Goal: Learn about a topic: Learn about a topic

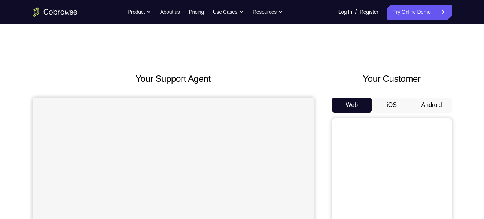
click at [426, 108] on button "Android" at bounding box center [432, 104] width 40 height 15
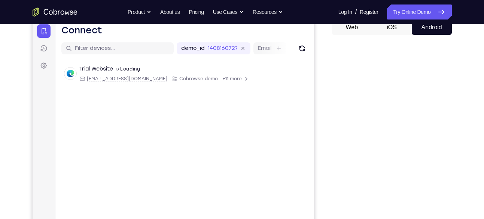
scroll to position [83, 0]
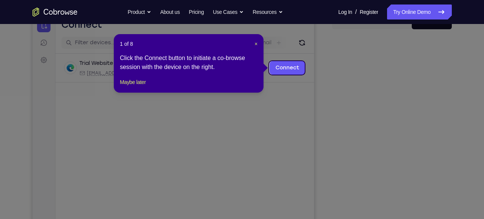
click at [410, 111] on icon at bounding box center [245, 109] width 490 height 219
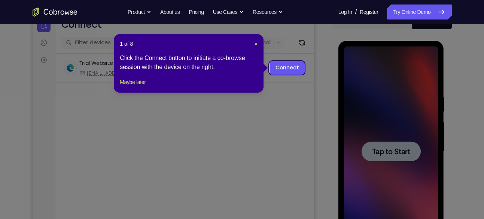
scroll to position [0, 0]
click at [256, 41] on span "×" at bounding box center [256, 44] width 3 height 6
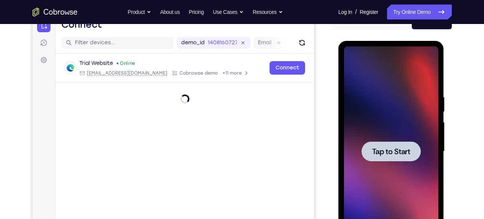
click at [400, 139] on div at bounding box center [391, 151] width 94 height 210
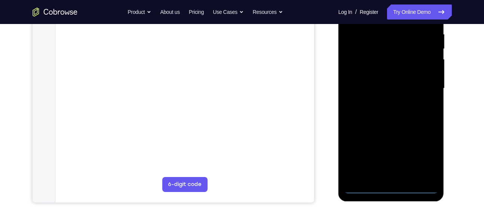
scroll to position [146, 0]
click at [391, 188] on div at bounding box center [391, 88] width 94 height 210
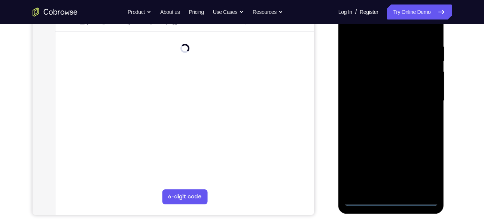
scroll to position [126, 0]
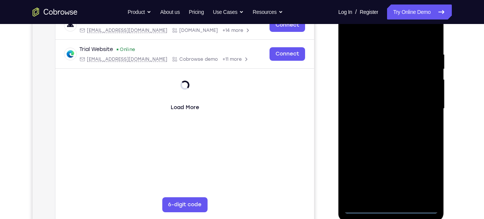
click at [422, 177] on div at bounding box center [391, 109] width 94 height 210
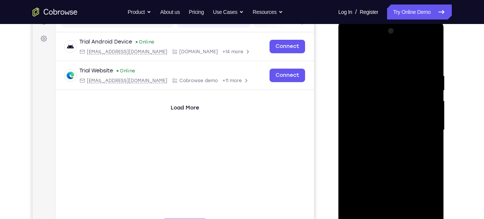
scroll to position [104, 0]
click at [359, 43] on div at bounding box center [391, 130] width 94 height 210
click at [428, 129] on div at bounding box center [391, 130] width 94 height 210
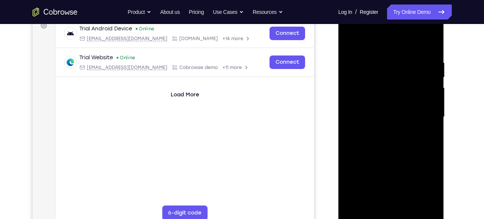
scroll to position [118, 0]
click at [386, 132] on div at bounding box center [391, 117] width 94 height 210
click at [395, 105] on div at bounding box center [391, 117] width 94 height 210
click at [373, 101] on div at bounding box center [391, 117] width 94 height 210
click at [357, 117] on div at bounding box center [391, 117] width 94 height 210
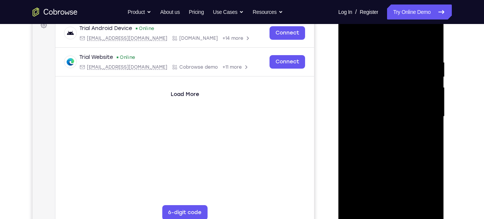
click at [359, 137] on div at bounding box center [391, 117] width 94 height 210
click at [404, 152] on div at bounding box center [391, 117] width 94 height 210
click at [433, 40] on div at bounding box center [391, 117] width 94 height 210
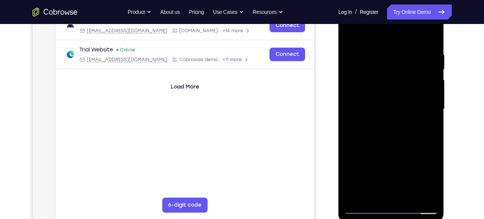
scroll to position [126, 0]
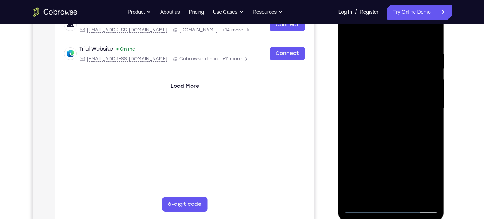
click at [350, 32] on div at bounding box center [391, 108] width 94 height 210
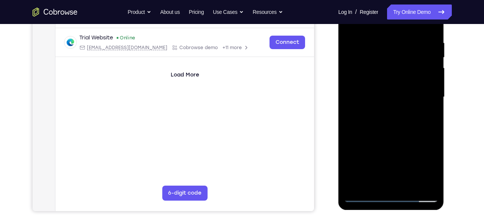
click at [432, 117] on div at bounding box center [391, 97] width 94 height 210
click at [433, 117] on div at bounding box center [391, 97] width 94 height 210
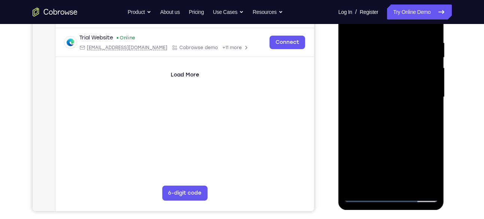
click at [433, 117] on div at bounding box center [391, 97] width 94 height 210
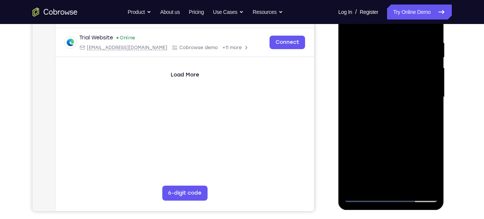
click at [433, 117] on div at bounding box center [391, 97] width 94 height 210
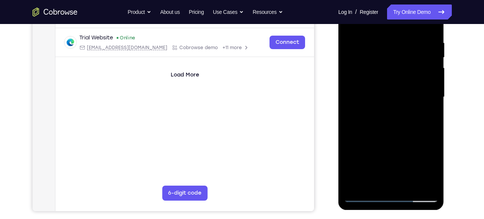
click at [434, 114] on div at bounding box center [391, 97] width 94 height 210
drag, startPoint x: 407, startPoint y: 155, endPoint x: 408, endPoint y: 72, distance: 83.1
click at [408, 72] on div at bounding box center [391, 97] width 94 height 210
drag, startPoint x: 409, startPoint y: 146, endPoint x: 405, endPoint y: 78, distance: 68.2
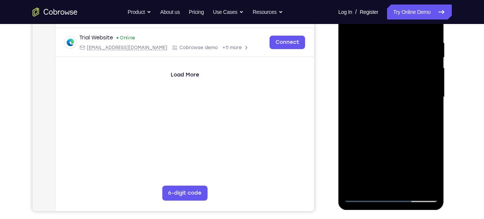
click at [405, 78] on div at bounding box center [391, 97] width 94 height 210
drag, startPoint x: 408, startPoint y: 148, endPoint x: 408, endPoint y: 115, distance: 33.3
click at [408, 115] on div at bounding box center [391, 97] width 94 height 210
click at [432, 94] on div at bounding box center [391, 97] width 94 height 210
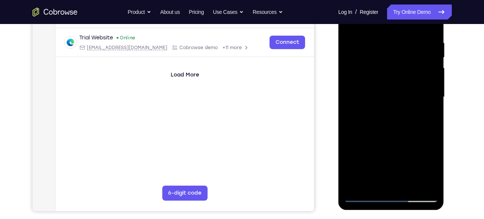
click at [352, 95] on div at bounding box center [391, 97] width 94 height 210
click at [431, 95] on div at bounding box center [391, 97] width 94 height 210
drag, startPoint x: 404, startPoint y: 121, endPoint x: 405, endPoint y: 93, distance: 28.1
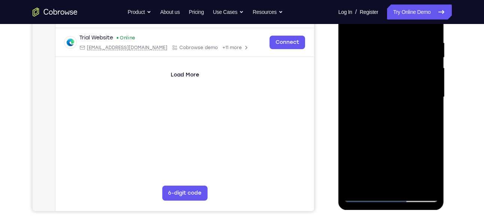
click at [405, 93] on div at bounding box center [391, 97] width 94 height 210
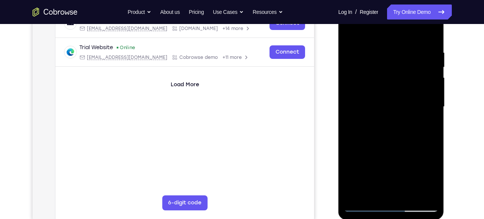
scroll to position [127, 0]
click at [349, 131] on div at bounding box center [391, 107] width 94 height 210
drag, startPoint x: 417, startPoint y: 177, endPoint x: 418, endPoint y: 84, distance: 93.6
click at [418, 84] on div at bounding box center [391, 107] width 94 height 210
drag, startPoint x: 411, startPoint y: 161, endPoint x: 408, endPoint y: 75, distance: 86.2
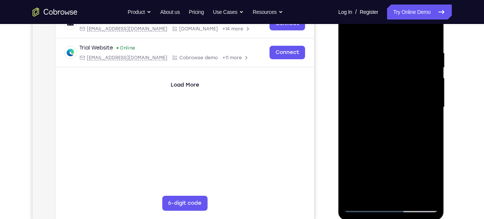
click at [408, 75] on div at bounding box center [391, 107] width 94 height 210
drag, startPoint x: 415, startPoint y: 158, endPoint x: 413, endPoint y: 83, distance: 74.9
click at [413, 83] on div at bounding box center [391, 107] width 94 height 210
drag, startPoint x: 409, startPoint y: 167, endPoint x: 409, endPoint y: 90, distance: 76.8
click at [409, 90] on div at bounding box center [391, 107] width 94 height 210
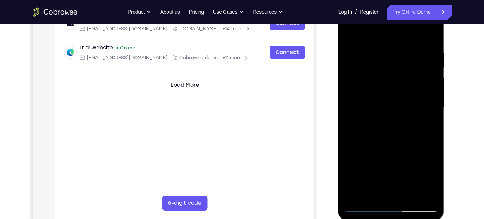
drag, startPoint x: 408, startPoint y: 162, endPoint x: 404, endPoint y: 60, distance: 103.0
click at [404, 60] on div at bounding box center [391, 107] width 94 height 210
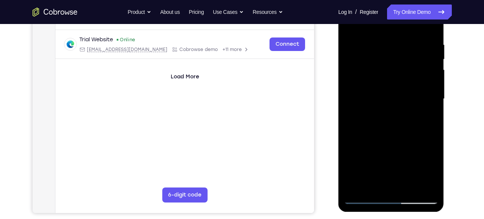
scroll to position [135, 0]
drag, startPoint x: 402, startPoint y: 131, endPoint x: 398, endPoint y: 76, distance: 54.4
click at [398, 76] on div at bounding box center [391, 99] width 94 height 210
drag, startPoint x: 412, startPoint y: 75, endPoint x: 407, endPoint y: 140, distance: 65.7
click at [407, 140] on div at bounding box center [391, 99] width 94 height 210
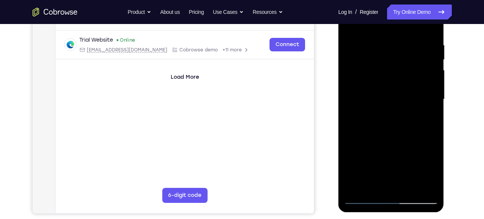
drag, startPoint x: 407, startPoint y: 162, endPoint x: 405, endPoint y: 13, distance: 148.7
click at [405, 13] on div at bounding box center [391, 99] width 94 height 210
click at [434, 116] on div at bounding box center [391, 99] width 94 height 210
drag, startPoint x: 414, startPoint y: 66, endPoint x: 391, endPoint y: 161, distance: 98.0
click at [391, 161] on div at bounding box center [391, 99] width 94 height 210
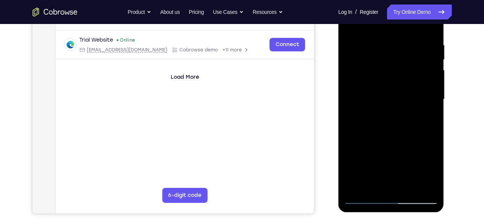
drag, startPoint x: 400, startPoint y: 83, endPoint x: 399, endPoint y: 155, distance: 71.5
click at [399, 155] on div at bounding box center [391, 99] width 94 height 210
drag, startPoint x: 399, startPoint y: 79, endPoint x: 383, endPoint y: 161, distance: 83.1
click at [383, 161] on div at bounding box center [391, 99] width 94 height 210
drag, startPoint x: 396, startPoint y: 82, endPoint x: 377, endPoint y: 165, distance: 85.1
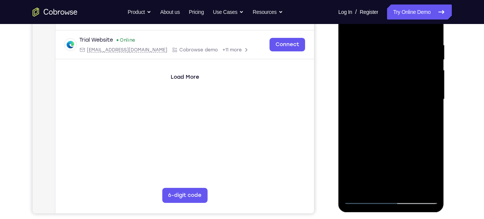
click at [377, 165] on div at bounding box center [391, 99] width 94 height 210
drag, startPoint x: 400, startPoint y: 69, endPoint x: 389, endPoint y: 151, distance: 82.4
click at [389, 151] on div at bounding box center [391, 99] width 94 height 210
drag, startPoint x: 402, startPoint y: 64, endPoint x: 398, endPoint y: 150, distance: 86.6
click at [398, 150] on div at bounding box center [391, 99] width 94 height 210
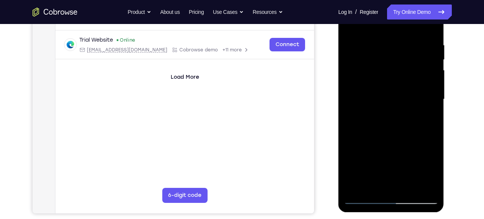
drag, startPoint x: 402, startPoint y: 79, endPoint x: 394, endPoint y: 156, distance: 77.3
click at [394, 156] on div at bounding box center [391, 99] width 94 height 210
drag, startPoint x: 404, startPoint y: 63, endPoint x: 398, endPoint y: 157, distance: 93.4
click at [398, 157] on div at bounding box center [391, 99] width 94 height 210
drag, startPoint x: 404, startPoint y: 77, endPoint x: 400, endPoint y: 172, distance: 95.5
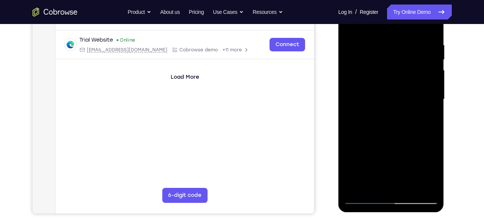
click at [400, 172] on div at bounding box center [391, 99] width 94 height 210
drag, startPoint x: 400, startPoint y: 88, endPoint x: 400, endPoint y: 159, distance: 71.1
click at [400, 159] on div at bounding box center [391, 99] width 94 height 210
drag, startPoint x: 408, startPoint y: 59, endPoint x: 400, endPoint y: 60, distance: 8.3
click at [400, 60] on div at bounding box center [391, 99] width 94 height 210
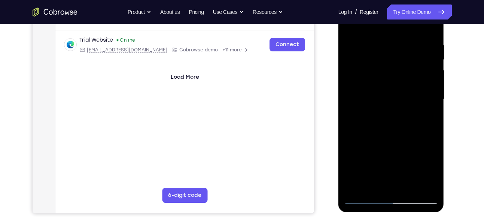
drag, startPoint x: 401, startPoint y: 138, endPoint x: 392, endPoint y: 82, distance: 56.5
click at [392, 82] on div at bounding box center [391, 99] width 94 height 210
click at [431, 150] on div at bounding box center [391, 99] width 94 height 210
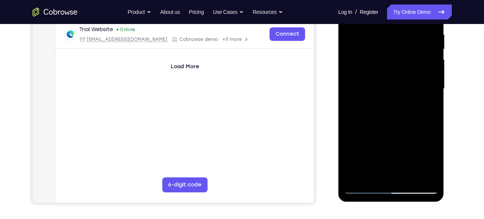
scroll to position [146, 0]
drag, startPoint x: 423, startPoint y: 139, endPoint x: 422, endPoint y: 87, distance: 52.1
click at [422, 87] on div at bounding box center [391, 89] width 94 height 210
click at [433, 89] on div at bounding box center [391, 89] width 94 height 210
click at [431, 160] on div at bounding box center [391, 89] width 94 height 210
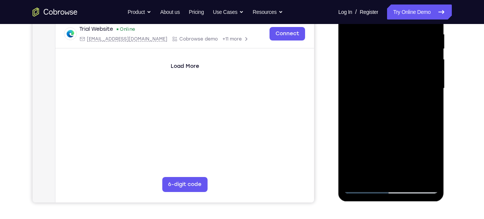
click at [354, 176] on div at bounding box center [391, 89] width 94 height 210
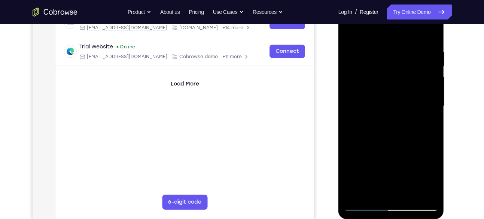
scroll to position [128, 0]
click at [377, 50] on div at bounding box center [391, 107] width 94 height 210
click at [430, 35] on div at bounding box center [391, 107] width 94 height 210
click at [409, 192] on div at bounding box center [391, 107] width 94 height 210
click at [383, 146] on div at bounding box center [391, 107] width 94 height 210
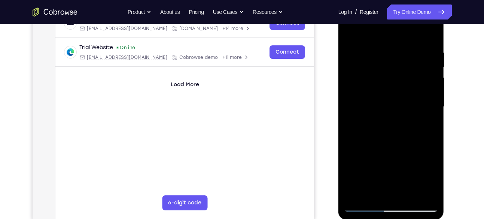
click at [350, 28] on div at bounding box center [391, 107] width 94 height 210
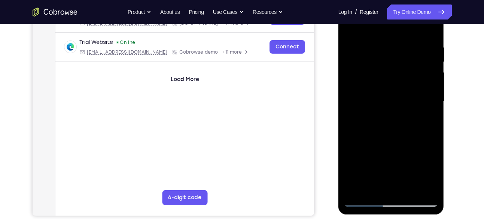
scroll to position [132, 0]
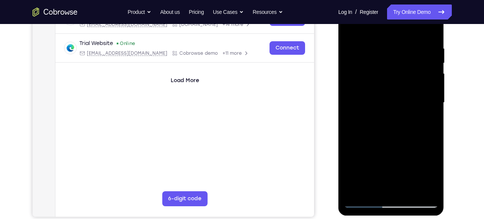
click at [402, 42] on div at bounding box center [391, 103] width 94 height 210
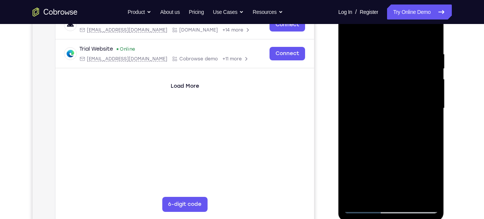
click at [431, 103] on div at bounding box center [391, 108] width 94 height 210
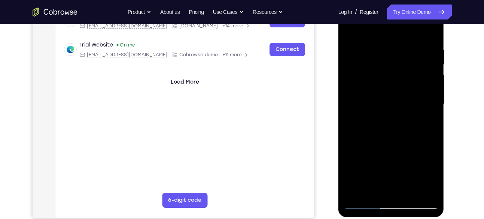
click at [431, 103] on div at bounding box center [391, 104] width 94 height 210
drag, startPoint x: 431, startPoint y: 98, endPoint x: 387, endPoint y: 103, distance: 43.7
click at [387, 103] on div at bounding box center [391, 104] width 94 height 210
drag, startPoint x: 427, startPoint y: 83, endPoint x: 402, endPoint y: 87, distance: 24.7
click at [402, 87] on div at bounding box center [391, 104] width 94 height 210
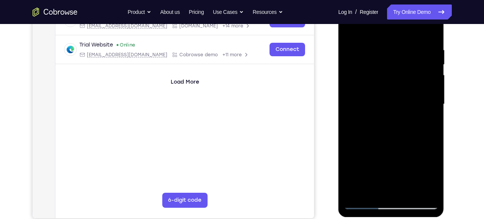
drag, startPoint x: 416, startPoint y: 104, endPoint x: 370, endPoint y: 116, distance: 46.7
click at [370, 116] on div at bounding box center [391, 104] width 94 height 210
drag, startPoint x: 416, startPoint y: 92, endPoint x: 380, endPoint y: 97, distance: 36.6
click at [380, 97] on div at bounding box center [391, 104] width 94 height 210
drag, startPoint x: 434, startPoint y: 77, endPoint x: 398, endPoint y: 81, distance: 36.2
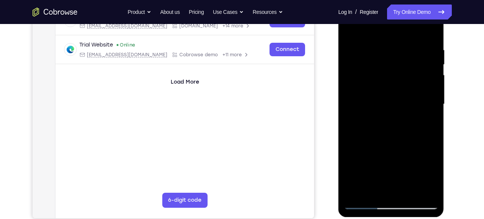
click at [398, 81] on div at bounding box center [391, 104] width 94 height 210
drag, startPoint x: 422, startPoint y: 91, endPoint x: 388, endPoint y: 93, distance: 34.1
click at [388, 93] on div at bounding box center [391, 104] width 94 height 210
drag, startPoint x: 422, startPoint y: 70, endPoint x: 385, endPoint y: 74, distance: 36.9
click at [385, 74] on div at bounding box center [391, 104] width 94 height 210
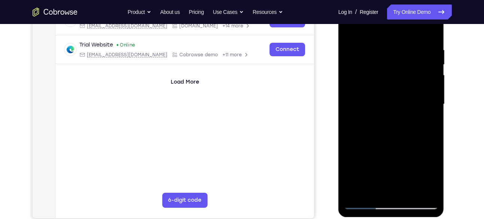
drag, startPoint x: 412, startPoint y: 70, endPoint x: 380, endPoint y: 70, distance: 31.8
click at [380, 70] on div at bounding box center [391, 104] width 94 height 210
drag, startPoint x: 407, startPoint y: 83, endPoint x: 371, endPoint y: 85, distance: 35.6
click at [371, 85] on div at bounding box center [391, 104] width 94 height 210
click at [424, 72] on div at bounding box center [391, 104] width 94 height 210
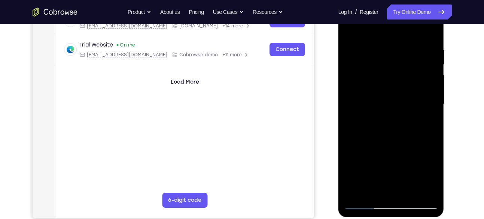
click at [356, 126] on div at bounding box center [391, 104] width 94 height 210
drag, startPoint x: 425, startPoint y: 119, endPoint x: 361, endPoint y: 121, distance: 64.4
click at [361, 121] on div at bounding box center [391, 104] width 94 height 210
drag, startPoint x: 425, startPoint y: 93, endPoint x: 376, endPoint y: 94, distance: 49.1
click at [376, 94] on div at bounding box center [391, 104] width 94 height 210
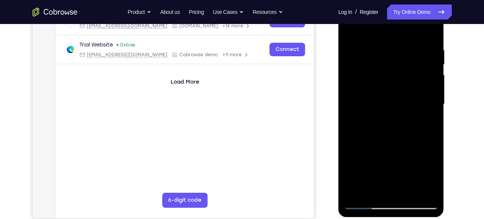
drag, startPoint x: 426, startPoint y: 94, endPoint x: 385, endPoint y: 99, distance: 41.6
click at [385, 99] on div at bounding box center [391, 104] width 94 height 210
drag, startPoint x: 429, startPoint y: 103, endPoint x: 391, endPoint y: 106, distance: 39.0
click at [391, 106] on div at bounding box center [391, 104] width 94 height 210
drag, startPoint x: 419, startPoint y: 70, endPoint x: 389, endPoint y: 73, distance: 29.7
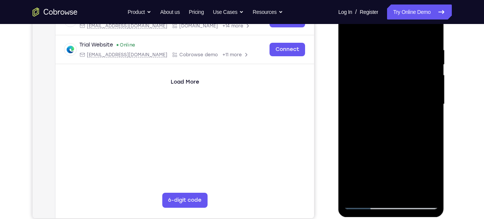
click at [389, 73] on div at bounding box center [391, 104] width 94 height 210
drag, startPoint x: 426, startPoint y: 50, endPoint x: 417, endPoint y: 54, distance: 9.9
click at [417, 54] on div at bounding box center [391, 104] width 94 height 210
drag, startPoint x: 426, startPoint y: 91, endPoint x: 396, endPoint y: 90, distance: 30.7
click at [396, 90] on div at bounding box center [391, 104] width 94 height 210
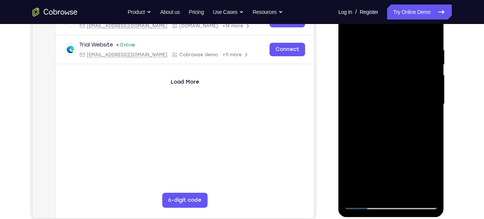
drag, startPoint x: 415, startPoint y: 75, endPoint x: 387, endPoint y: 75, distance: 27.7
click at [387, 75] on div at bounding box center [391, 104] width 94 height 210
click at [425, 91] on div at bounding box center [391, 104] width 94 height 210
click at [428, 65] on div at bounding box center [391, 104] width 94 height 210
drag, startPoint x: 424, startPoint y: 88, endPoint x: 395, endPoint y: 85, distance: 29.7
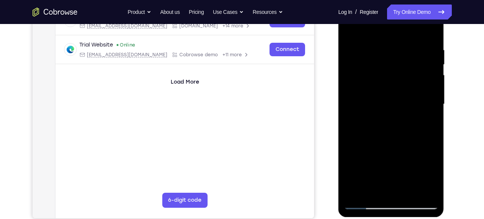
click at [395, 85] on div at bounding box center [391, 104] width 94 height 210
drag, startPoint x: 416, startPoint y: 76, endPoint x: 374, endPoint y: 78, distance: 42.3
click at [374, 78] on div at bounding box center [391, 104] width 94 height 210
click at [420, 74] on div at bounding box center [391, 104] width 94 height 210
click at [423, 63] on div at bounding box center [391, 104] width 94 height 210
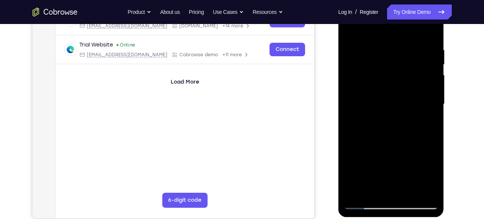
click at [425, 89] on div at bounding box center [391, 104] width 94 height 210
drag, startPoint x: 425, startPoint y: 89, endPoint x: 387, endPoint y: 89, distance: 37.4
click at [387, 89] on div at bounding box center [391, 104] width 94 height 210
drag, startPoint x: 420, startPoint y: 78, endPoint x: 405, endPoint y: 79, distance: 15.4
click at [405, 79] on div at bounding box center [391, 104] width 94 height 210
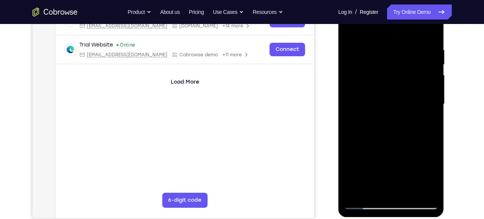
drag, startPoint x: 426, startPoint y: 69, endPoint x: 382, endPoint y: 72, distance: 44.3
click at [382, 72] on div at bounding box center [391, 104] width 94 height 210
drag, startPoint x: 416, startPoint y: 73, endPoint x: 391, endPoint y: 77, distance: 25.7
click at [391, 77] on div at bounding box center [391, 104] width 94 height 210
drag, startPoint x: 415, startPoint y: 117, endPoint x: 375, endPoint y: 114, distance: 40.1
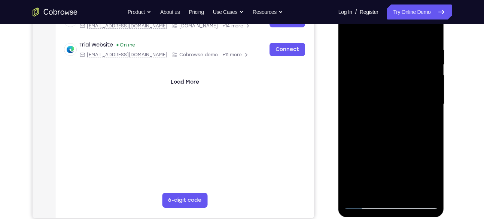
click at [375, 114] on div at bounding box center [391, 104] width 94 height 210
click at [418, 104] on div at bounding box center [391, 104] width 94 height 210
click at [354, 130] on div at bounding box center [391, 104] width 94 height 210
click at [431, 85] on div at bounding box center [391, 104] width 94 height 210
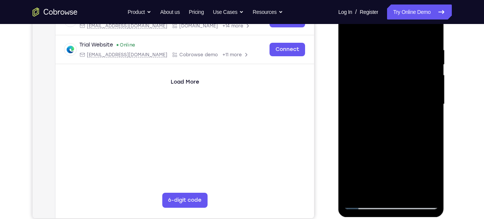
click at [431, 85] on div at bounding box center [391, 104] width 94 height 210
click at [423, 79] on div at bounding box center [391, 104] width 94 height 210
drag, startPoint x: 425, startPoint y: 97, endPoint x: 362, endPoint y: 96, distance: 62.9
click at [362, 96] on div at bounding box center [391, 104] width 94 height 210
drag, startPoint x: 423, startPoint y: 83, endPoint x: 355, endPoint y: 88, distance: 68.3
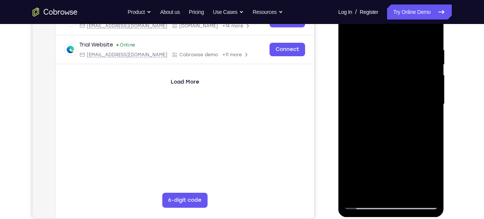
click at [355, 88] on div at bounding box center [391, 104] width 94 height 210
drag, startPoint x: 426, startPoint y: 86, endPoint x: 396, endPoint y: 91, distance: 30.1
click at [396, 91] on div at bounding box center [391, 104] width 94 height 210
click at [429, 104] on div at bounding box center [391, 104] width 94 height 210
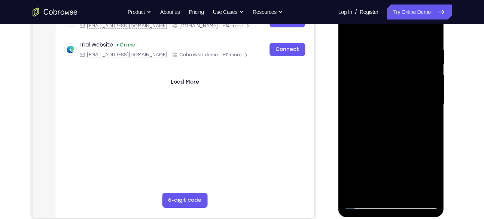
click at [429, 83] on div at bounding box center [391, 104] width 94 height 210
drag, startPoint x: 429, startPoint y: 103, endPoint x: 373, endPoint y: 97, distance: 56.4
click at [373, 97] on div at bounding box center [391, 104] width 94 height 210
drag, startPoint x: 423, startPoint y: 69, endPoint x: 394, endPoint y: 72, distance: 29.4
click at [394, 72] on div at bounding box center [391, 104] width 94 height 210
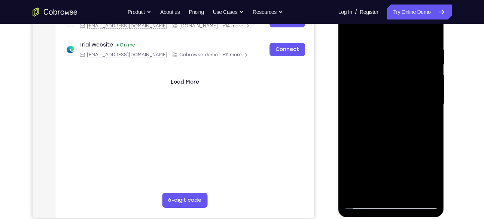
drag, startPoint x: 420, startPoint y: 89, endPoint x: 370, endPoint y: 91, distance: 49.8
click at [370, 91] on div at bounding box center [391, 104] width 94 height 210
drag, startPoint x: 414, startPoint y: 64, endPoint x: 369, endPoint y: 68, distance: 44.7
click at [369, 68] on div at bounding box center [391, 104] width 94 height 210
click at [427, 31] on div at bounding box center [391, 104] width 94 height 210
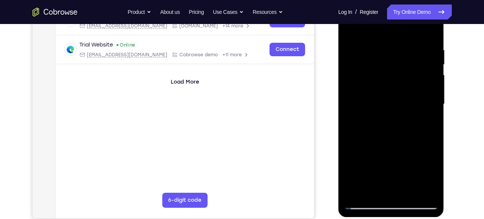
drag, startPoint x: 413, startPoint y: 54, endPoint x: 398, endPoint y: 168, distance: 115.2
click at [398, 168] on div at bounding box center [391, 104] width 94 height 210
drag, startPoint x: 402, startPoint y: 64, endPoint x: 379, endPoint y: 157, distance: 95.7
click at [379, 157] on div at bounding box center [391, 104] width 94 height 210
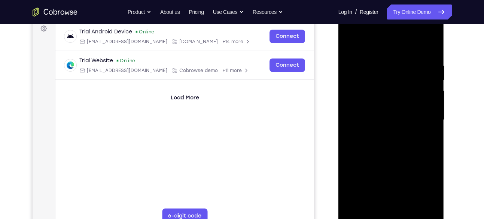
scroll to position [114, 0]
drag, startPoint x: 400, startPoint y: 86, endPoint x: 405, endPoint y: 185, distance: 99.8
click at [405, 185] on div at bounding box center [391, 121] width 94 height 210
drag, startPoint x: 398, startPoint y: 64, endPoint x: 398, endPoint y: 146, distance: 81.2
click at [398, 146] on div at bounding box center [391, 121] width 94 height 210
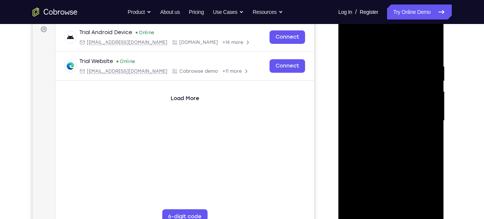
drag, startPoint x: 398, startPoint y: 64, endPoint x: 387, endPoint y: 170, distance: 107.3
click at [387, 170] on div at bounding box center [391, 121] width 94 height 210
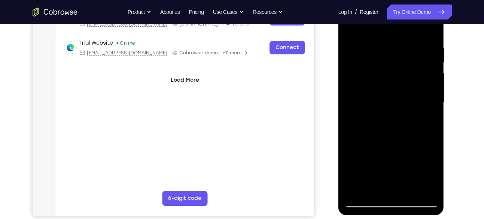
scroll to position [134, 0]
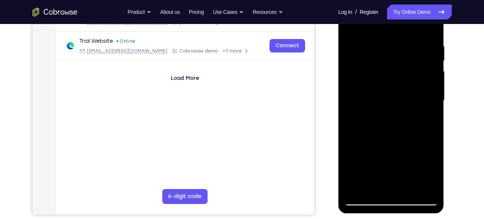
click at [378, 41] on div at bounding box center [391, 101] width 94 height 210
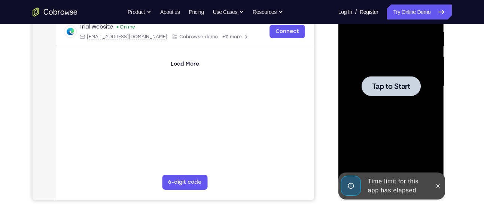
scroll to position [149, 0]
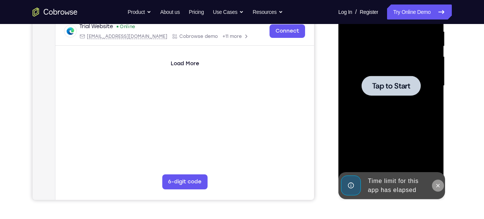
click at [440, 183] on icon at bounding box center [438, 185] width 6 height 6
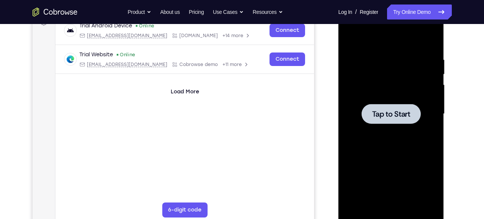
click at [408, 126] on div at bounding box center [391, 114] width 94 height 210
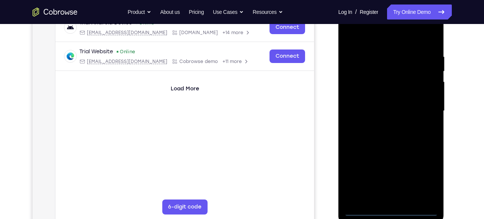
scroll to position [124, 0]
click at [392, 210] on div at bounding box center [391, 111] width 94 height 210
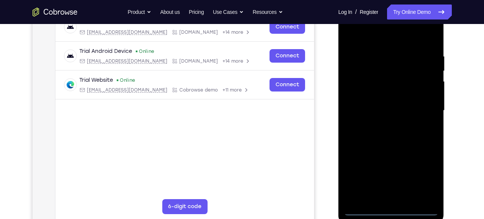
click at [428, 176] on div at bounding box center [391, 111] width 94 height 210
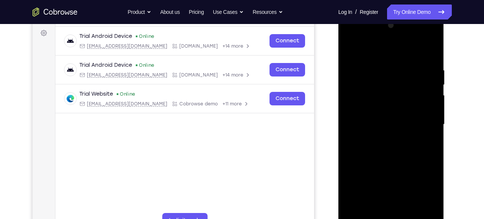
scroll to position [104, 0]
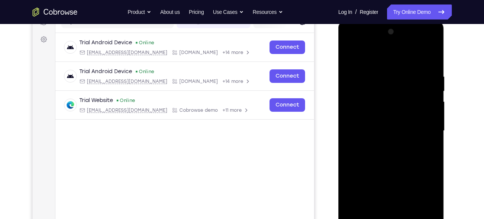
click at [351, 44] on div at bounding box center [391, 131] width 94 height 210
click at [422, 134] on div at bounding box center [391, 131] width 94 height 210
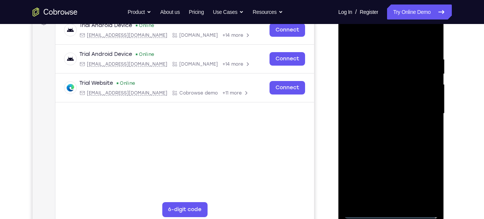
scroll to position [121, 0]
click at [384, 130] on div at bounding box center [391, 113] width 94 height 210
click at [397, 112] on div at bounding box center [391, 113] width 94 height 210
click at [377, 96] on div at bounding box center [391, 113] width 94 height 210
click at [429, 97] on div at bounding box center [391, 113] width 94 height 210
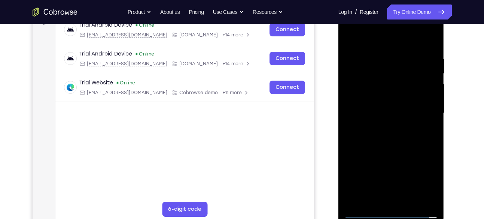
click at [425, 99] on div at bounding box center [391, 113] width 94 height 210
click at [404, 113] on div at bounding box center [391, 113] width 94 height 210
click at [378, 142] on div at bounding box center [391, 113] width 94 height 210
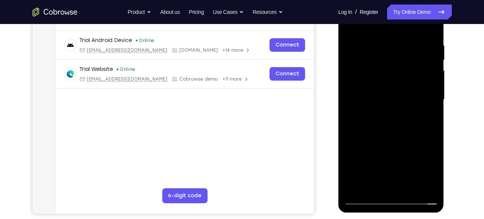
scroll to position [135, 0]
click at [385, 121] on div at bounding box center [391, 99] width 94 height 210
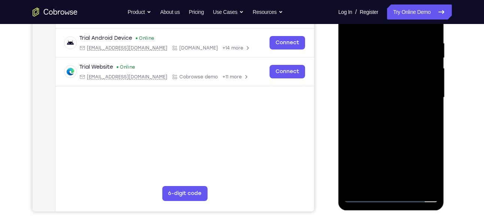
scroll to position [137, 0]
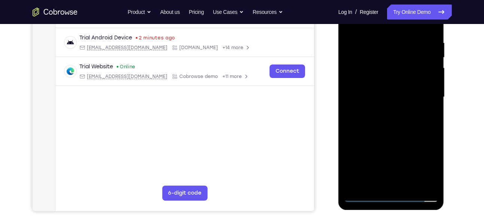
click at [390, 132] on div at bounding box center [391, 97] width 94 height 210
click at [409, 185] on div at bounding box center [391, 97] width 94 height 210
click at [388, 138] on div at bounding box center [391, 97] width 94 height 210
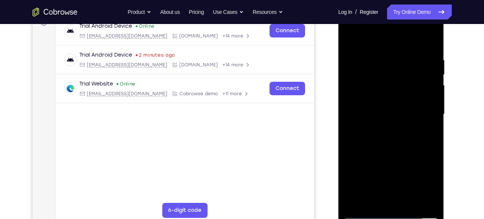
scroll to position [120, 0]
click at [351, 35] on div at bounding box center [391, 115] width 94 height 210
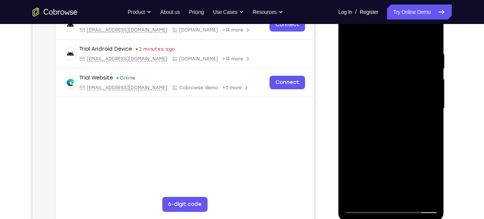
scroll to position [127, 0]
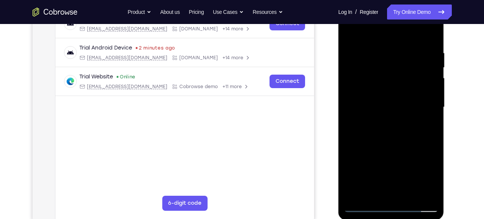
click at [382, 46] on div at bounding box center [391, 107] width 94 height 210
click at [408, 84] on div at bounding box center [391, 107] width 94 height 210
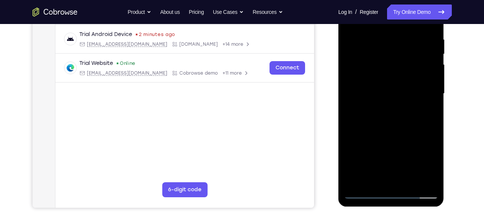
scroll to position [142, 0]
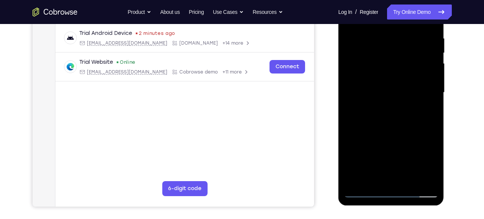
drag, startPoint x: 352, startPoint y: 148, endPoint x: 383, endPoint y: 148, distance: 30.7
click at [383, 148] on div at bounding box center [391, 93] width 94 height 210
click at [424, 92] on div at bounding box center [391, 93] width 94 height 210
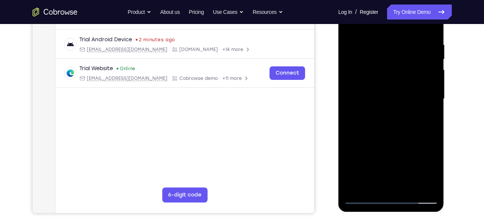
scroll to position [134, 0]
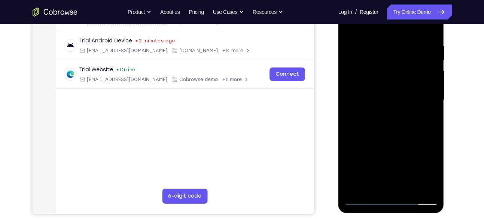
click at [424, 81] on div at bounding box center [391, 100] width 94 height 210
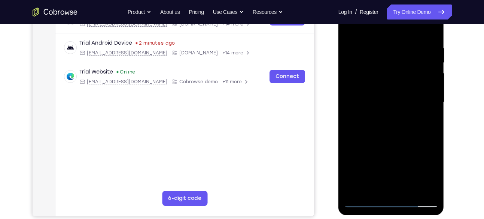
scroll to position [131, 0]
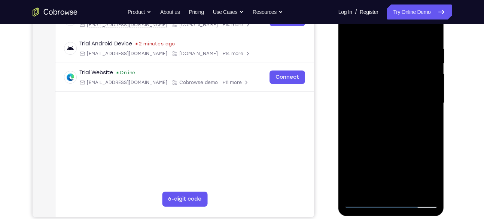
click at [431, 62] on div at bounding box center [391, 103] width 94 height 210
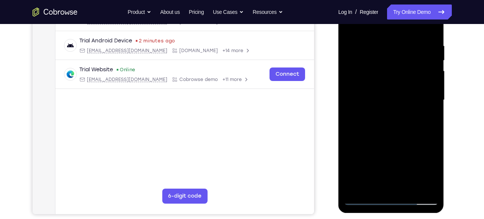
click at [424, 79] on div at bounding box center [391, 100] width 94 height 210
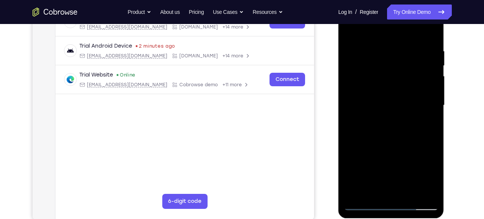
scroll to position [129, 0]
click at [426, 85] on div at bounding box center [391, 106] width 94 height 210
click at [429, 66] on div at bounding box center [391, 106] width 94 height 210
click at [427, 77] on div at bounding box center [391, 106] width 94 height 210
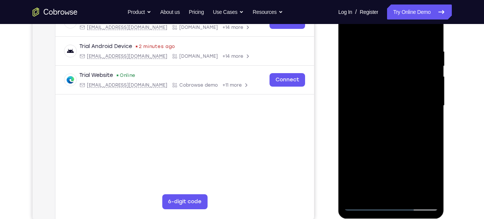
drag, startPoint x: 430, startPoint y: 94, endPoint x: 397, endPoint y: 90, distance: 33.5
click at [397, 90] on div at bounding box center [391, 106] width 94 height 210
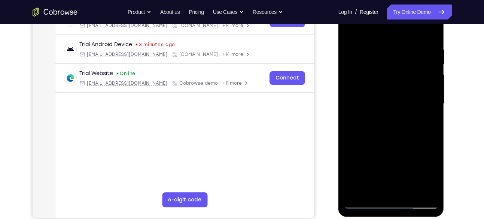
scroll to position [131, 0]
click at [422, 72] on div at bounding box center [391, 104] width 94 height 210
drag, startPoint x: 425, startPoint y: 86, endPoint x: 393, endPoint y: 85, distance: 31.8
click at [393, 85] on div at bounding box center [391, 104] width 94 height 210
drag, startPoint x: 426, startPoint y: 68, endPoint x: 394, endPoint y: 73, distance: 32.5
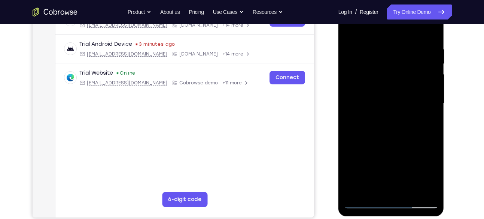
click at [394, 73] on div at bounding box center [391, 104] width 94 height 210
drag, startPoint x: 431, startPoint y: 91, endPoint x: 407, endPoint y: 92, distance: 24.0
click at [407, 92] on div at bounding box center [391, 104] width 94 height 210
click at [426, 69] on div at bounding box center [391, 104] width 94 height 210
drag, startPoint x: 432, startPoint y: 52, endPoint x: 385, endPoint y: 51, distance: 46.8
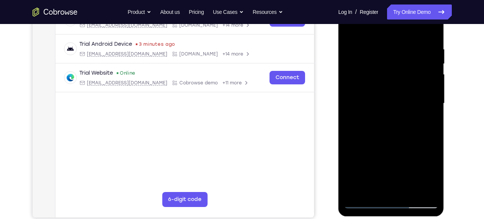
click at [385, 51] on div at bounding box center [391, 104] width 94 height 210
drag, startPoint x: 421, startPoint y: 51, endPoint x: 386, endPoint y: 58, distance: 35.8
click at [386, 58] on div at bounding box center [391, 104] width 94 height 210
drag, startPoint x: 419, startPoint y: 66, endPoint x: 375, endPoint y: 64, distance: 43.8
click at [375, 64] on div at bounding box center [391, 104] width 94 height 210
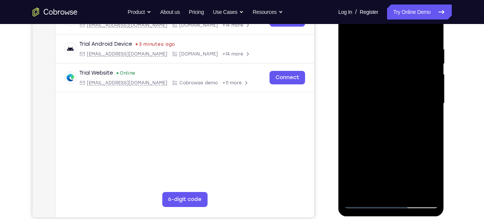
drag, startPoint x: 422, startPoint y: 80, endPoint x: 408, endPoint y: 85, distance: 15.2
click at [408, 85] on div at bounding box center [391, 104] width 94 height 210
drag, startPoint x: 428, startPoint y: 124, endPoint x: 392, endPoint y: 127, distance: 35.3
click at [392, 127] on div at bounding box center [391, 104] width 94 height 210
click at [431, 66] on div at bounding box center [391, 104] width 94 height 210
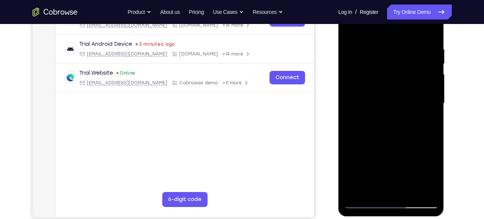
click at [431, 72] on div at bounding box center [391, 104] width 94 height 210
click at [347, 120] on div at bounding box center [391, 104] width 94 height 210
click at [355, 137] on div at bounding box center [391, 104] width 94 height 210
drag, startPoint x: 427, startPoint y: 83, endPoint x: 401, endPoint y: 89, distance: 27.1
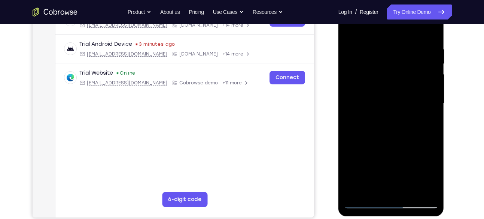
click at [401, 89] on div at bounding box center [391, 104] width 94 height 210
drag, startPoint x: 421, startPoint y: 58, endPoint x: 354, endPoint y: 68, distance: 67.4
click at [354, 68] on div at bounding box center [391, 104] width 94 height 210
drag, startPoint x: 423, startPoint y: 103, endPoint x: 390, endPoint y: 106, distance: 33.2
click at [390, 106] on div at bounding box center [391, 104] width 94 height 210
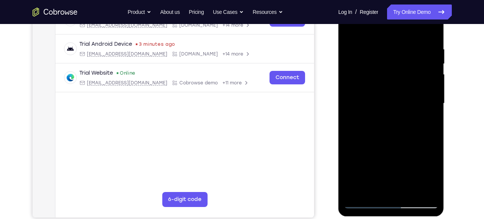
click at [426, 63] on div at bounding box center [391, 104] width 94 height 210
click at [425, 76] on div at bounding box center [391, 104] width 94 height 210
click at [353, 122] on div at bounding box center [391, 104] width 94 height 210
click at [351, 112] on div at bounding box center [391, 104] width 94 height 210
drag, startPoint x: 426, startPoint y: 81, endPoint x: 371, endPoint y: 88, distance: 55.5
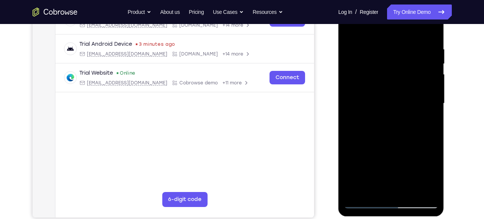
click at [371, 88] on div at bounding box center [391, 104] width 94 height 210
drag, startPoint x: 413, startPoint y: 80, endPoint x: 404, endPoint y: 82, distance: 9.1
click at [404, 82] on div at bounding box center [391, 104] width 94 height 210
drag, startPoint x: 430, startPoint y: 66, endPoint x: 371, endPoint y: 74, distance: 59.7
click at [371, 74] on div at bounding box center [391, 104] width 94 height 210
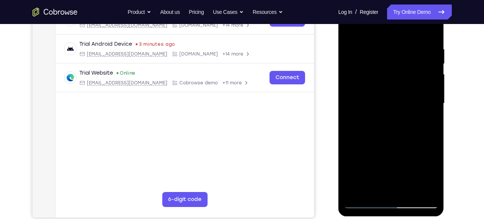
drag, startPoint x: 421, startPoint y: 88, endPoint x: 368, endPoint y: 98, distance: 53.8
click at [368, 98] on div at bounding box center [391, 104] width 94 height 210
drag, startPoint x: 422, startPoint y: 99, endPoint x: 391, endPoint y: 109, distance: 32.1
click at [391, 109] on div at bounding box center [391, 104] width 94 height 210
drag, startPoint x: 376, startPoint y: 141, endPoint x: 417, endPoint y: 151, distance: 42.0
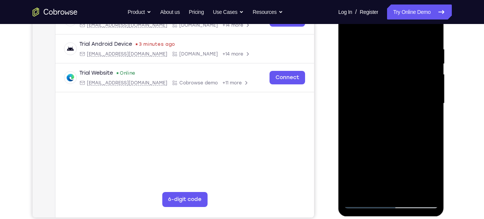
click at [417, 151] on div at bounding box center [391, 104] width 94 height 210
drag, startPoint x: 372, startPoint y: 166, endPoint x: 400, endPoint y: 167, distance: 27.4
click at [400, 167] on div at bounding box center [391, 104] width 94 height 210
drag, startPoint x: 358, startPoint y: 164, endPoint x: 393, endPoint y: 168, distance: 35.1
click at [393, 168] on div at bounding box center [391, 104] width 94 height 210
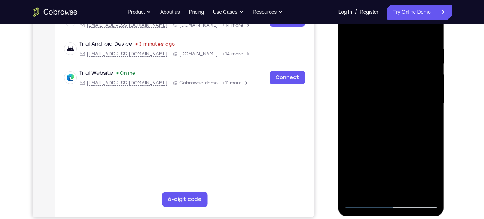
drag, startPoint x: 422, startPoint y: 63, endPoint x: 377, endPoint y: 75, distance: 46.8
click at [377, 75] on div at bounding box center [391, 104] width 94 height 210
drag, startPoint x: 421, startPoint y: 69, endPoint x: 393, endPoint y: 75, distance: 28.9
click at [393, 75] on div at bounding box center [391, 104] width 94 height 210
drag, startPoint x: 419, startPoint y: 69, endPoint x: 366, endPoint y: 76, distance: 53.6
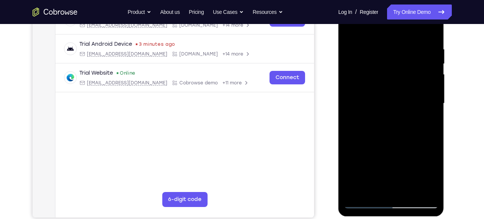
click at [366, 76] on div at bounding box center [391, 104] width 94 height 210
drag, startPoint x: 427, startPoint y: 53, endPoint x: 382, endPoint y: 67, distance: 46.5
click at [382, 67] on div at bounding box center [391, 104] width 94 height 210
drag, startPoint x: 420, startPoint y: 69, endPoint x: 375, endPoint y: 79, distance: 46.3
click at [375, 79] on div at bounding box center [391, 104] width 94 height 210
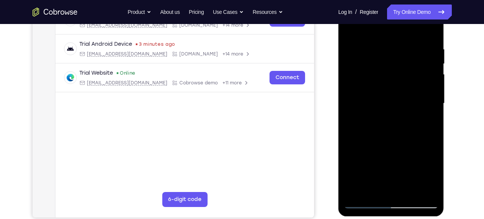
drag, startPoint x: 417, startPoint y: 71, endPoint x: 375, endPoint y: 71, distance: 41.9
click at [375, 71] on div at bounding box center [391, 104] width 94 height 210
drag, startPoint x: 367, startPoint y: 113, endPoint x: 414, endPoint y: 116, distance: 46.9
click at [414, 116] on div at bounding box center [391, 104] width 94 height 210
click at [429, 76] on div at bounding box center [391, 104] width 94 height 210
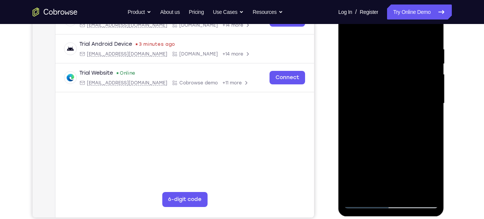
click at [428, 63] on div at bounding box center [391, 104] width 94 height 210
click at [428, 76] on div at bounding box center [391, 104] width 94 height 210
click at [351, 96] on div at bounding box center [391, 104] width 94 height 210
click at [428, 75] on div at bounding box center [391, 104] width 94 height 210
click at [428, 96] on div at bounding box center [391, 104] width 94 height 210
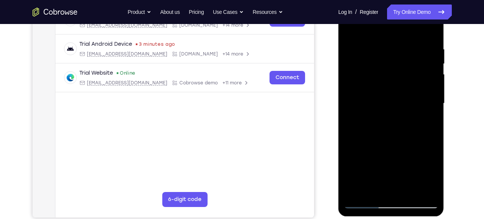
click at [429, 88] on div at bounding box center [391, 104] width 94 height 210
drag, startPoint x: 429, startPoint y: 88, endPoint x: 403, endPoint y: 89, distance: 25.5
click at [403, 89] on div at bounding box center [391, 104] width 94 height 210
drag, startPoint x: 417, startPoint y: 98, endPoint x: 376, endPoint y: 98, distance: 40.8
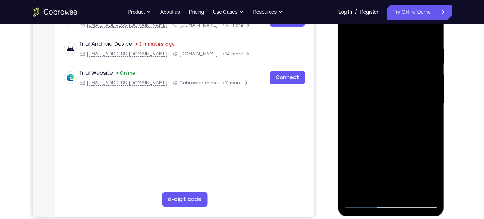
click at [376, 98] on div at bounding box center [391, 104] width 94 height 210
drag, startPoint x: 428, startPoint y: 75, endPoint x: 385, endPoint y: 82, distance: 43.3
click at [385, 82] on div at bounding box center [391, 104] width 94 height 210
drag, startPoint x: 389, startPoint y: 69, endPoint x: 358, endPoint y: 78, distance: 32.1
click at [358, 78] on div at bounding box center [391, 104] width 94 height 210
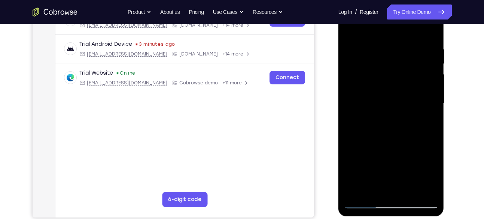
drag, startPoint x: 362, startPoint y: 117, endPoint x: 406, endPoint y: 127, distance: 45.8
click at [406, 127] on div at bounding box center [391, 104] width 94 height 210
click at [422, 94] on div at bounding box center [391, 104] width 94 height 210
drag, startPoint x: 424, startPoint y: 104, endPoint x: 393, endPoint y: 104, distance: 31.1
click at [393, 104] on div at bounding box center [391, 104] width 94 height 210
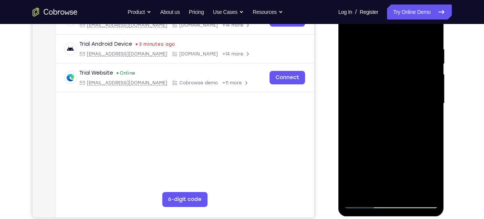
drag, startPoint x: 424, startPoint y: 74, endPoint x: 385, endPoint y: 80, distance: 39.8
click at [385, 80] on div at bounding box center [391, 104] width 94 height 210
drag, startPoint x: 385, startPoint y: 98, endPoint x: 338, endPoint y: 102, distance: 47.3
click at [338, 102] on div at bounding box center [391, 104] width 106 height 223
drag, startPoint x: 431, startPoint y: 63, endPoint x: 393, endPoint y: 79, distance: 41.0
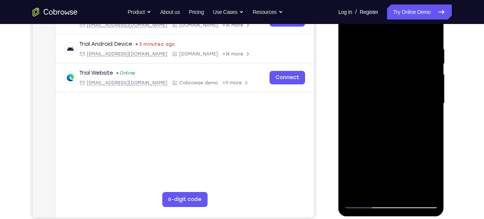
click at [393, 79] on div at bounding box center [391, 104] width 94 height 210
drag, startPoint x: 414, startPoint y: 68, endPoint x: 370, endPoint y: 72, distance: 44.3
click at [370, 72] on div at bounding box center [391, 104] width 94 height 210
